Goal: Information Seeking & Learning: Learn about a topic

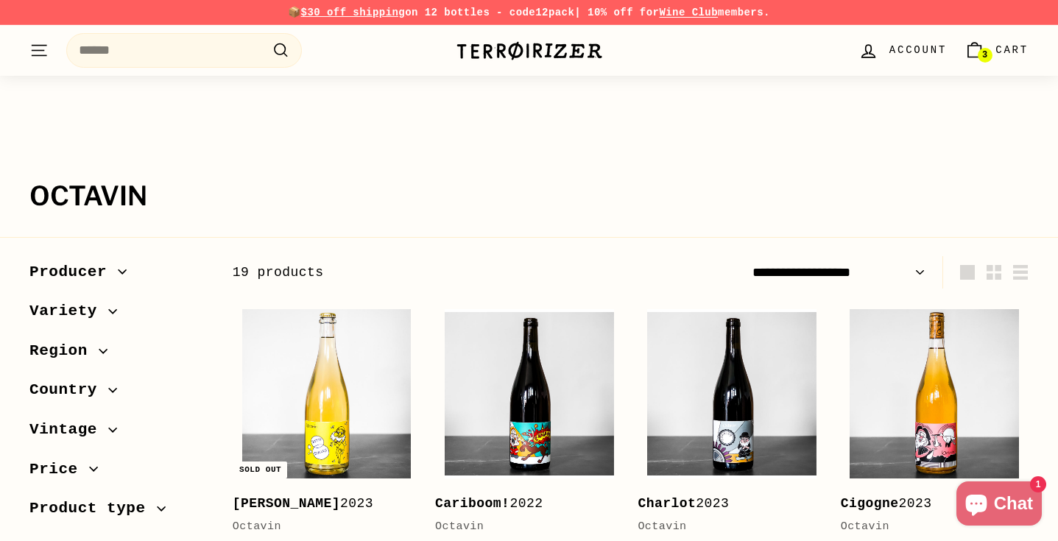
scroll to position [200, 0]
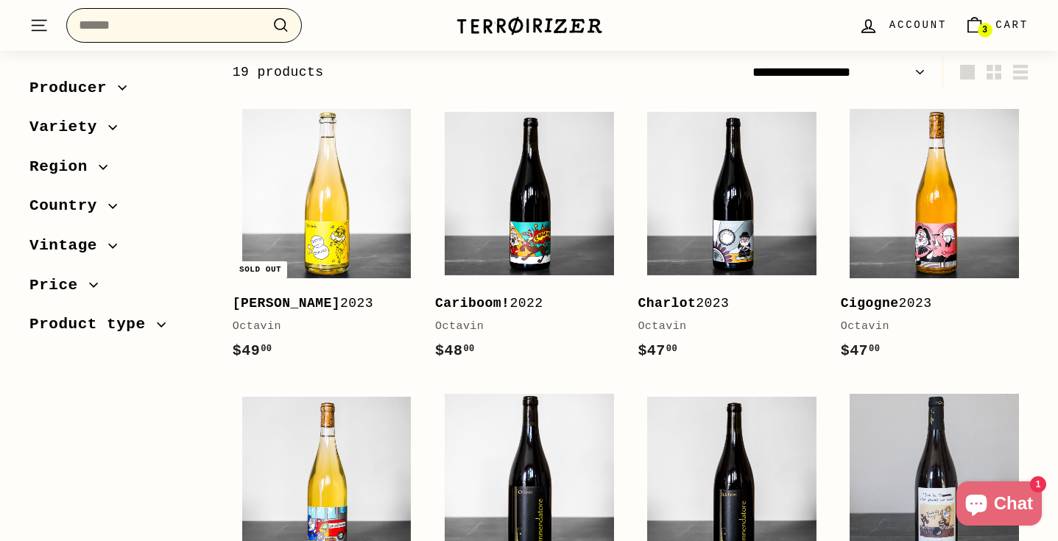
click at [152, 36] on input "Search" at bounding box center [184, 25] width 236 height 35
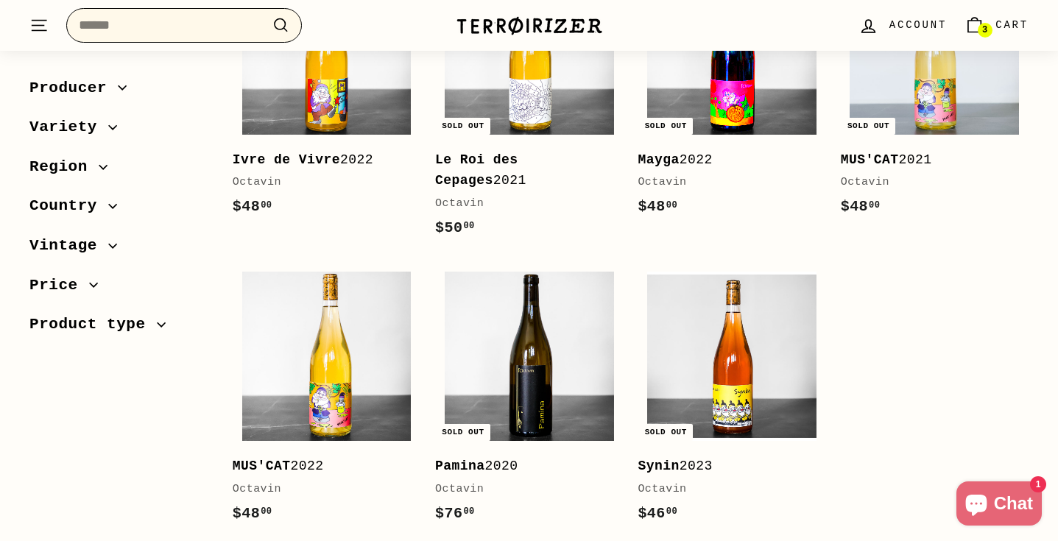
scroll to position [1282, 0]
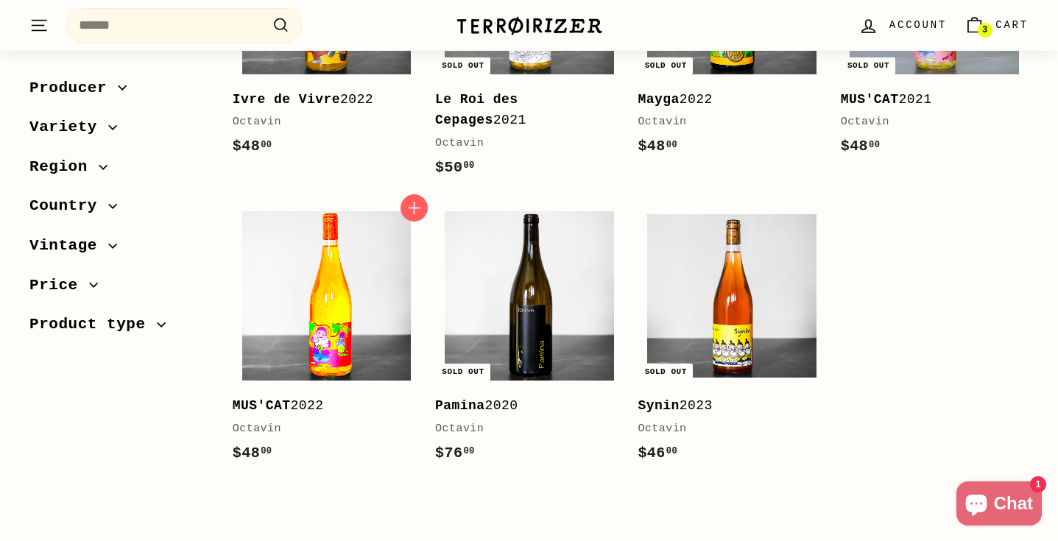
click at [292, 295] on img at bounding box center [326, 295] width 169 height 169
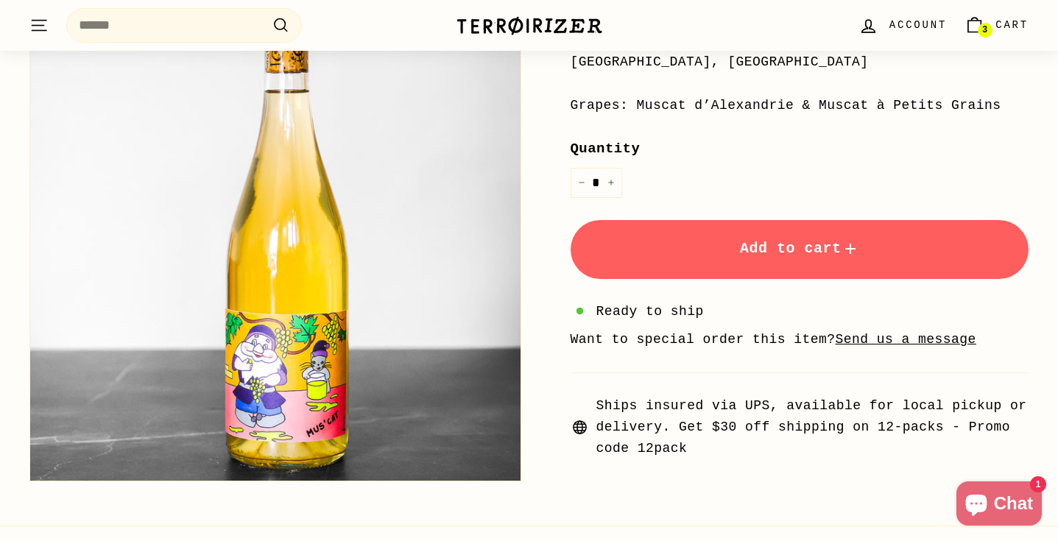
scroll to position [390, 0]
click at [168, 21] on input "Search" at bounding box center [184, 25] width 236 height 35
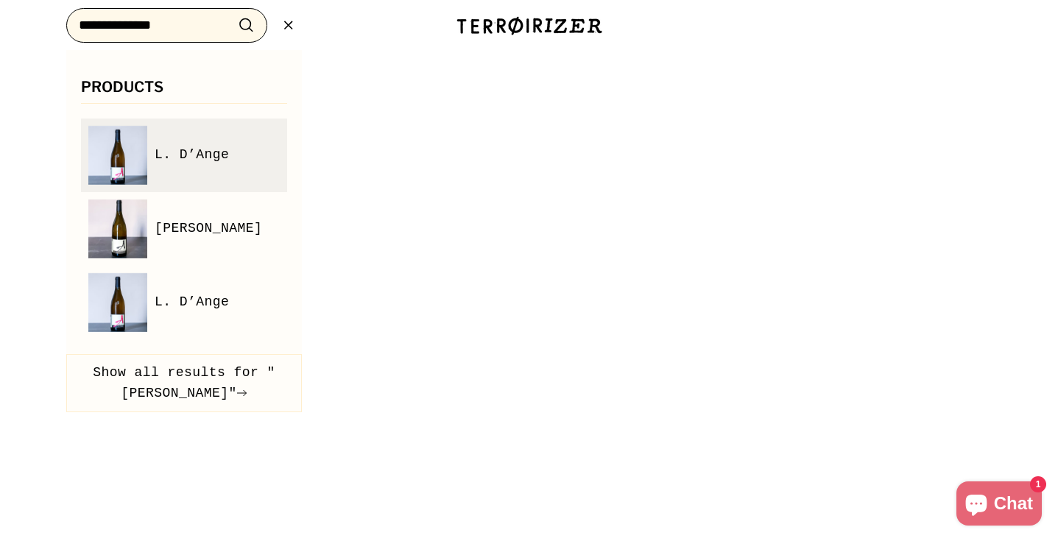
type input "**********"
click at [203, 162] on span "L. D’Ange" at bounding box center [192, 154] width 74 height 21
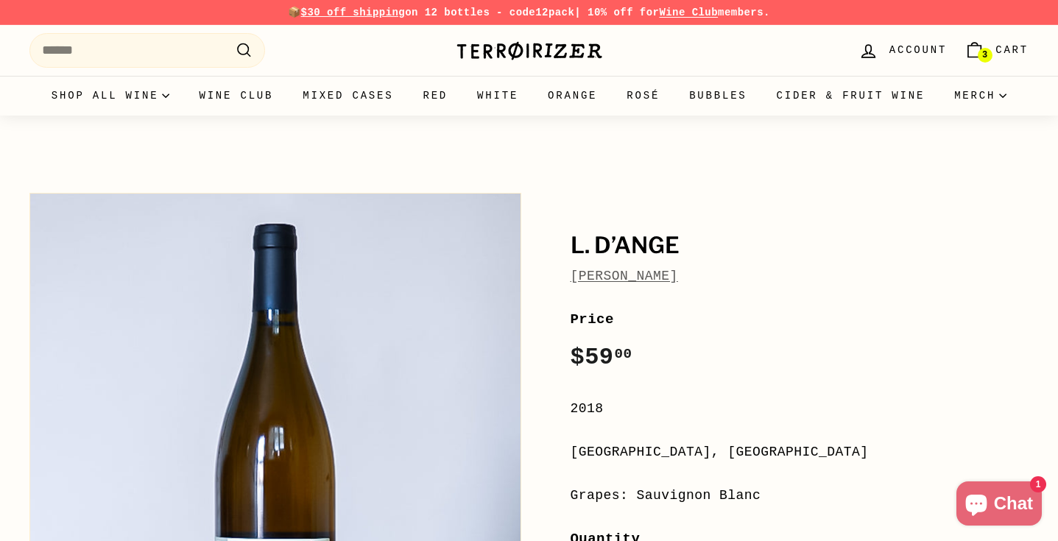
click at [622, 281] on link "Alexandre Bain" at bounding box center [625, 276] width 108 height 15
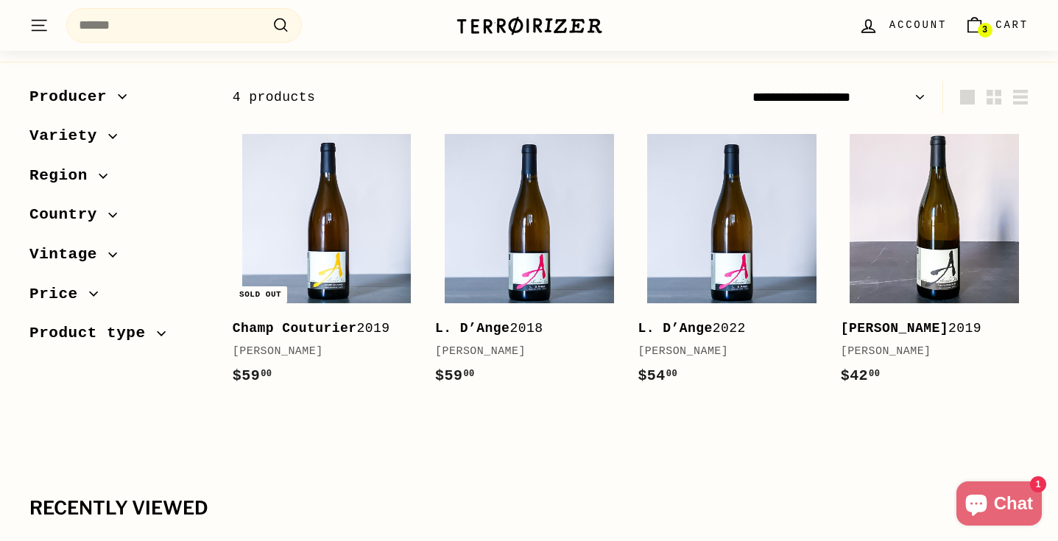
scroll to position [177, 0]
